Goal: Find specific page/section: Find specific page/section

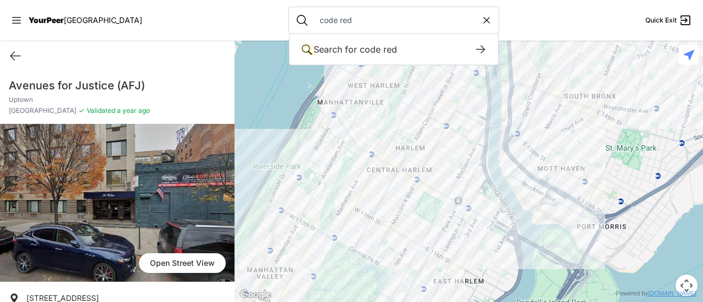
type input "code red"
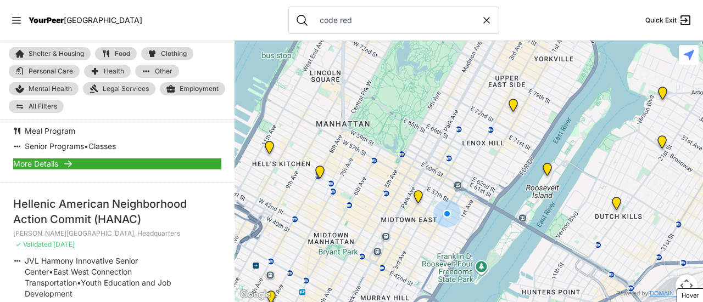
scroll to position [604, 0]
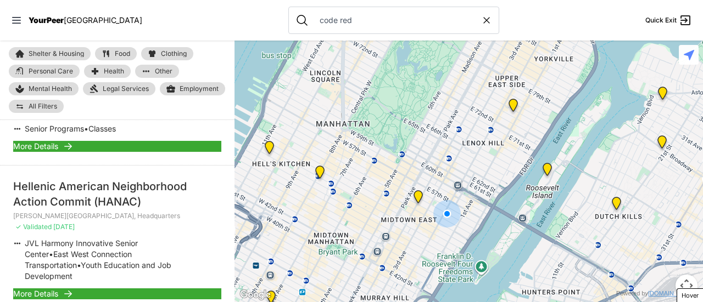
click at [56, 289] on span "More Details" at bounding box center [35, 294] width 45 height 11
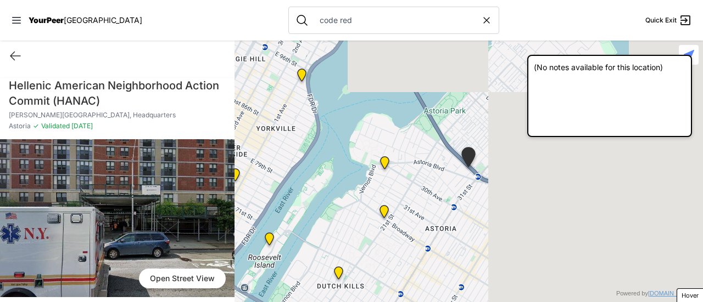
scroll to position [297, 0]
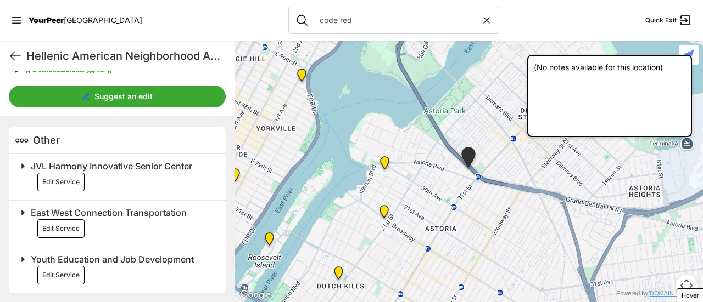
click at [119, 177] on h2 "JVL Harmony Innovative Senior Center Edit Service" at bounding box center [122, 176] width 182 height 32
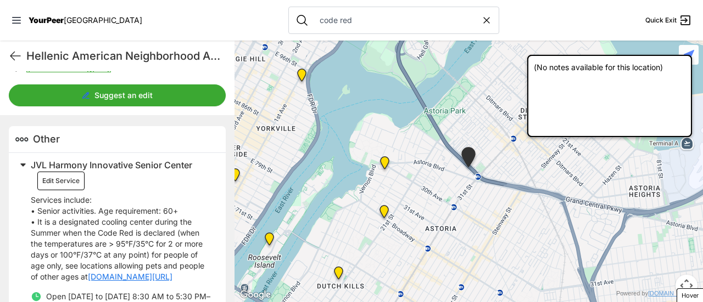
scroll to position [297, 0]
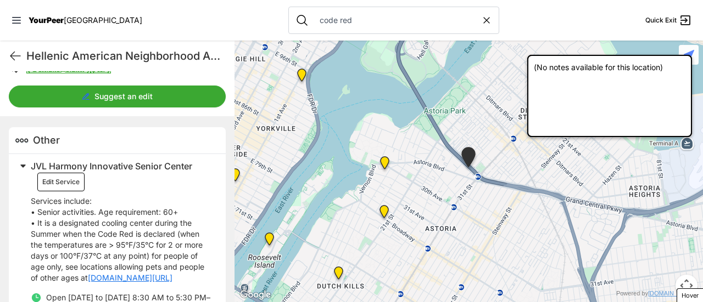
click at [68, 183] on button "Edit Service" at bounding box center [60, 182] width 47 height 19
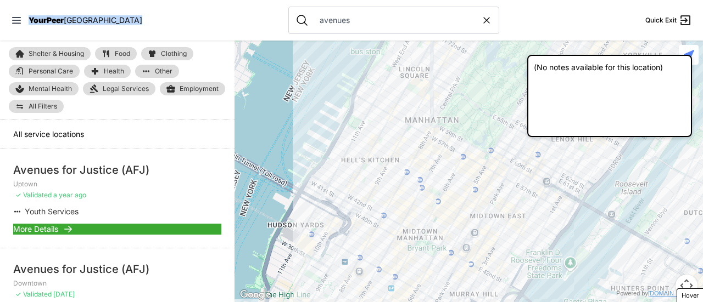
scroll to position [165, 0]
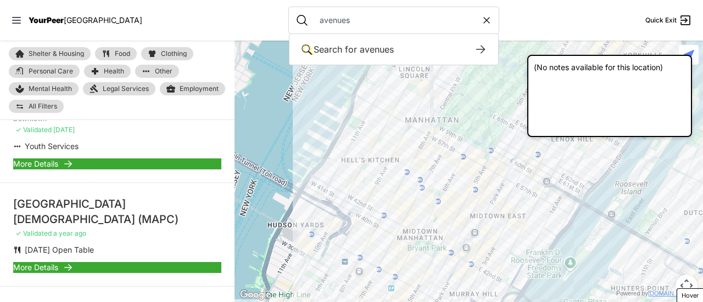
click at [313, 17] on input "avenues" at bounding box center [397, 20] width 168 height 11
type input "shower power"
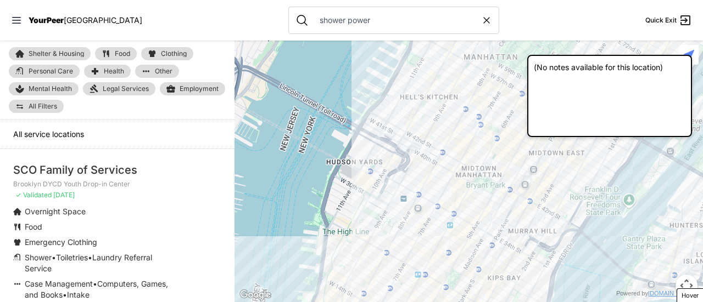
click at [330, 23] on input "shower power" at bounding box center [397, 20] width 168 height 11
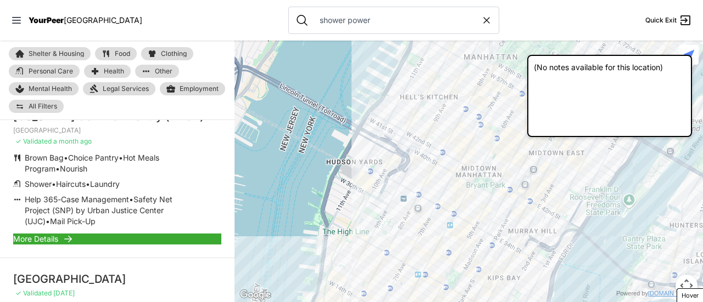
scroll to position [220, 0]
